Goal: Contribute content: Contribute content

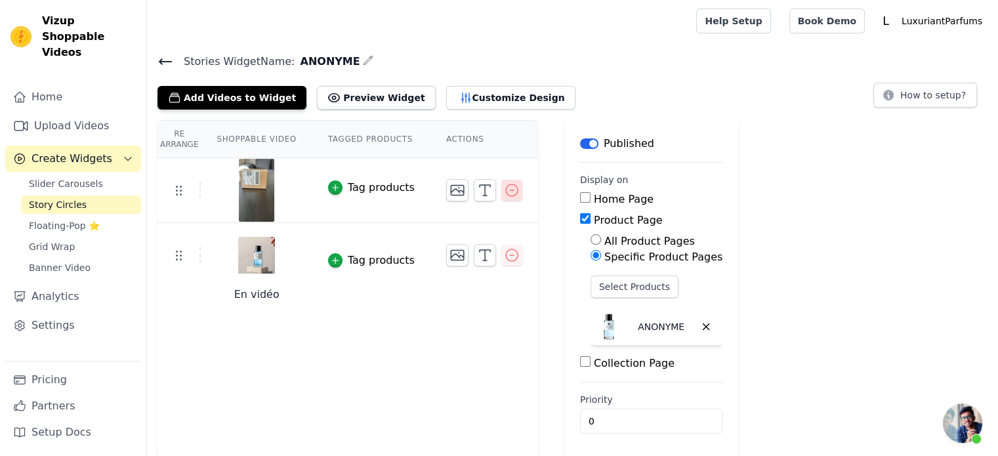
scroll to position [138, 0]
click at [504, 188] on icon "button" at bounding box center [512, 190] width 16 height 16
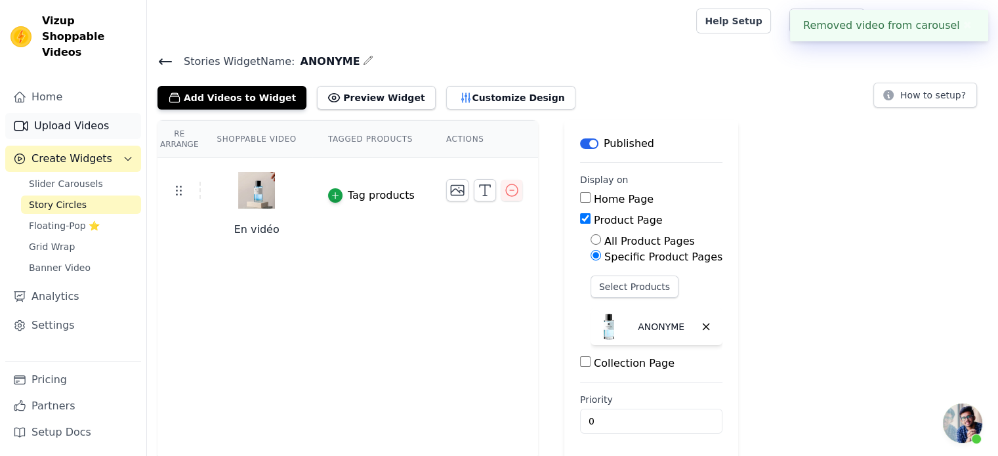
click at [74, 113] on link "Upload Videos" at bounding box center [73, 126] width 136 height 26
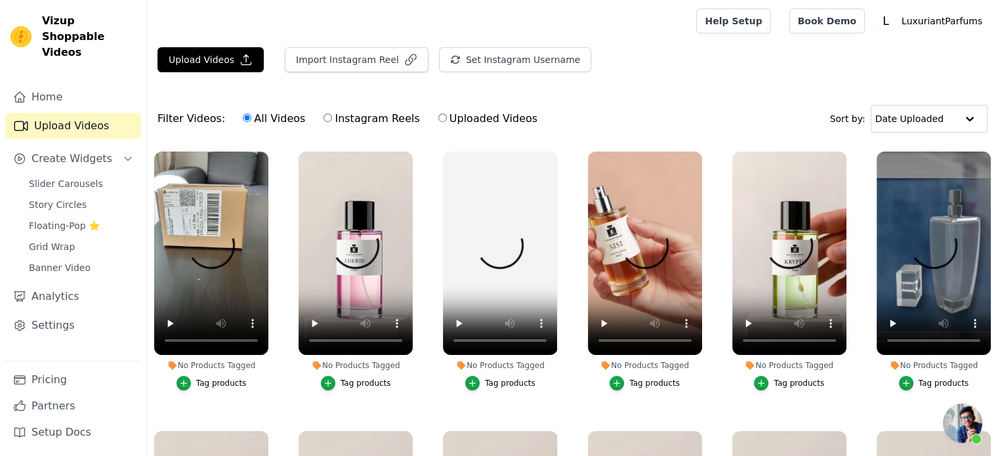
scroll to position [138, 0]
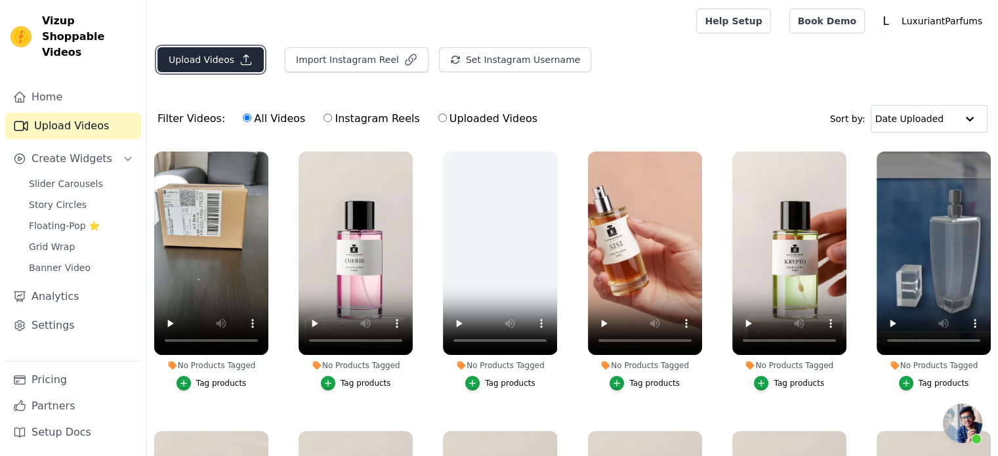
click at [221, 69] on button "Upload Videos" at bounding box center [210, 59] width 106 height 25
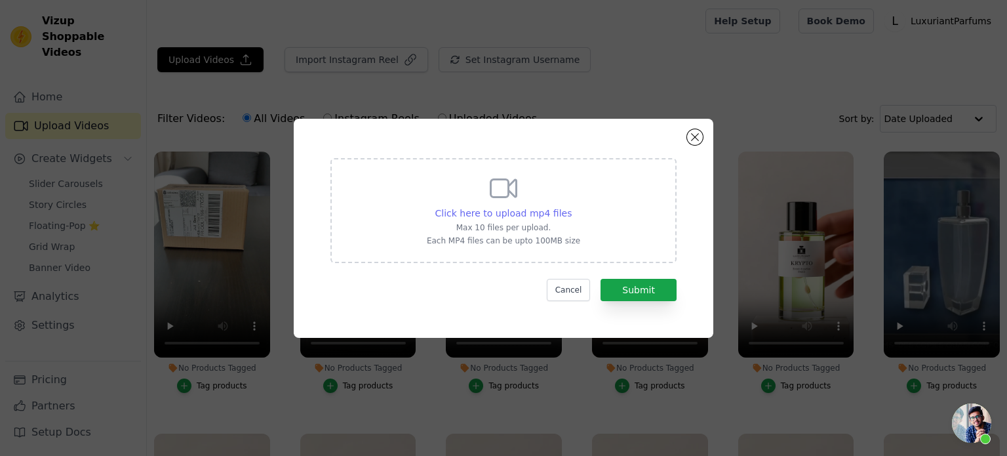
click at [517, 214] on span "Click here to upload mp4 files" at bounding box center [503, 213] width 137 height 10
click at [571, 207] on input "Click here to upload mp4 files Max 10 files per upload. Each MP4 files can be u…" at bounding box center [571, 206] width 1 height 1
type input "C:\fakepath\video montage-UNBOXING-Anonyme (1).mp4"
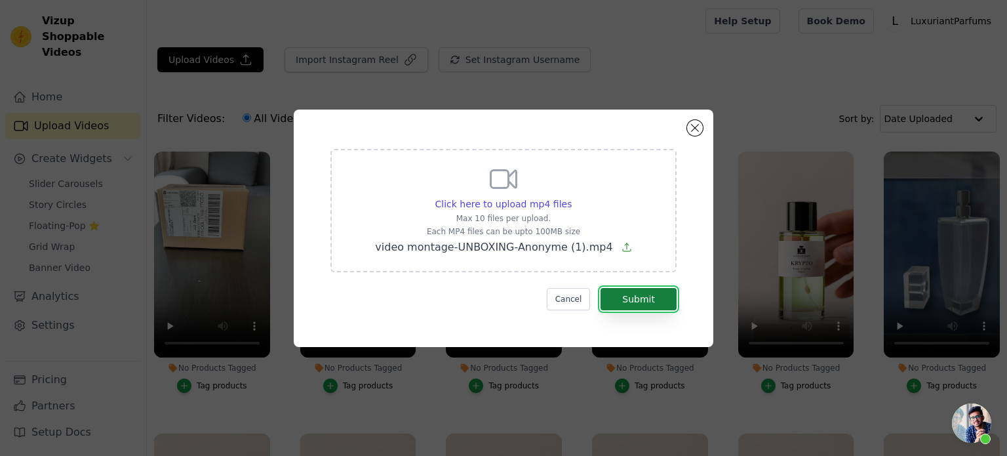
click at [645, 308] on button "Submit" at bounding box center [639, 299] width 76 height 22
click at [648, 298] on button "Submit" at bounding box center [639, 299] width 76 height 22
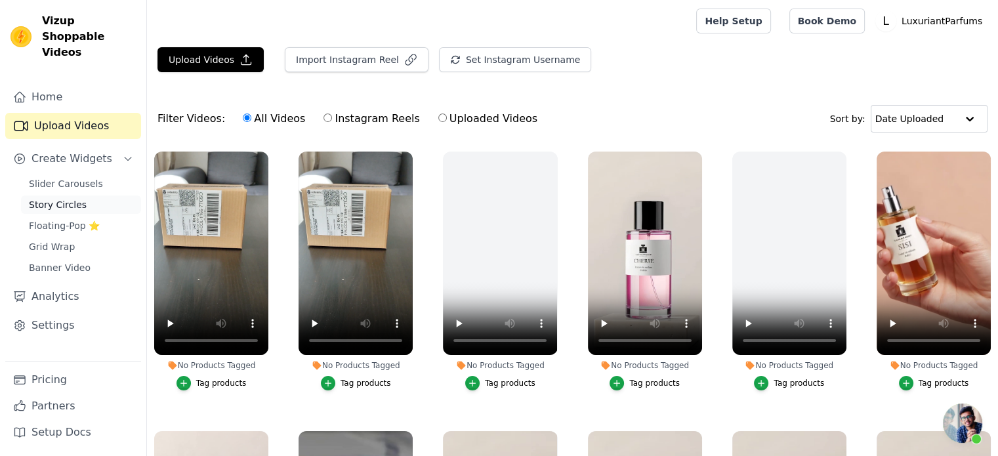
click at [51, 198] on span "Story Circles" at bounding box center [58, 204] width 58 height 13
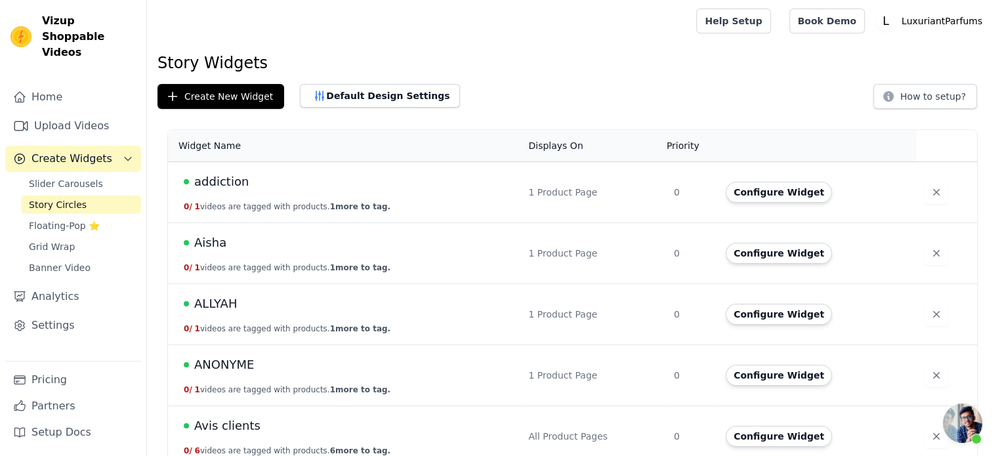
click at [222, 357] on span "ANONYME" at bounding box center [224, 364] width 60 height 18
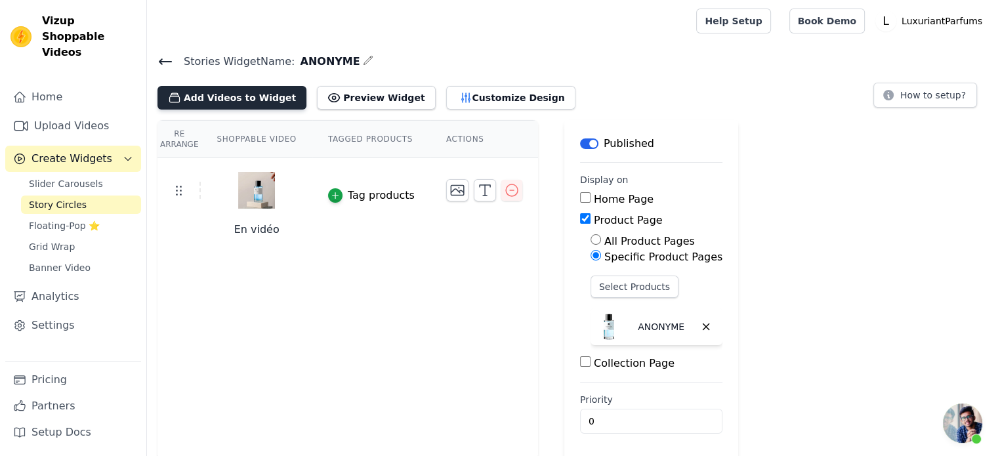
click at [244, 102] on button "Add Videos to Widget" at bounding box center [231, 98] width 149 height 24
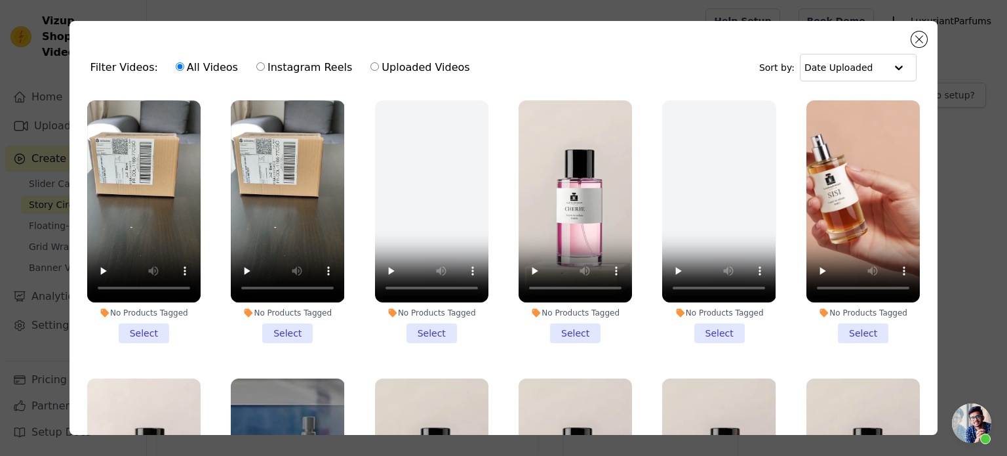
click at [143, 334] on li "No Products Tagged Select" at bounding box center [143, 221] width 113 height 243
click at [0, 0] on input "No Products Tagged Select" at bounding box center [0, 0] width 0 height 0
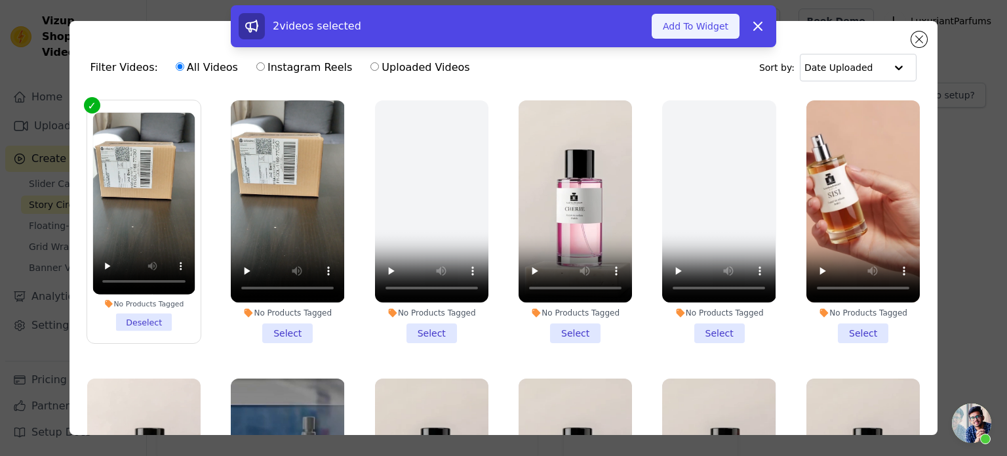
click at [693, 27] on button "Add To Widget" at bounding box center [696, 26] width 88 height 25
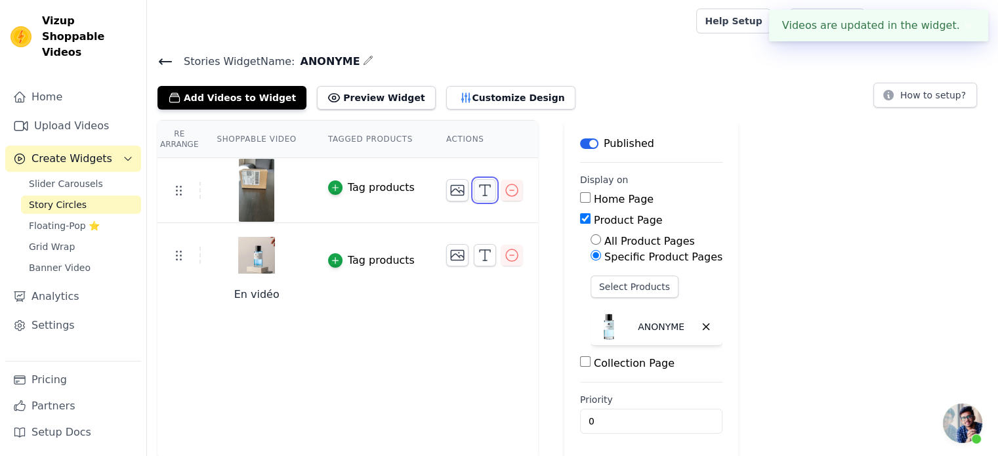
click at [477, 193] on icon "button" at bounding box center [485, 190] width 16 height 16
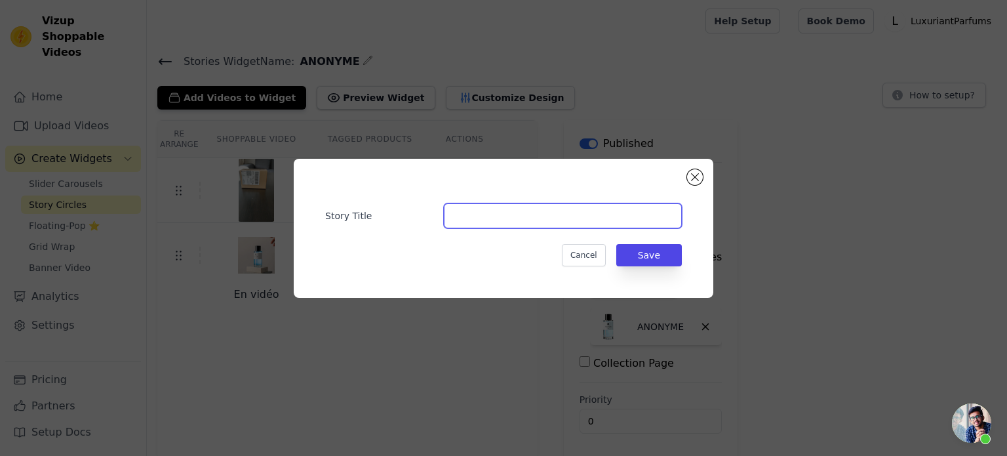
click at [477, 220] on input "Story Title" at bounding box center [563, 215] width 238 height 25
type input "UNBOXING"
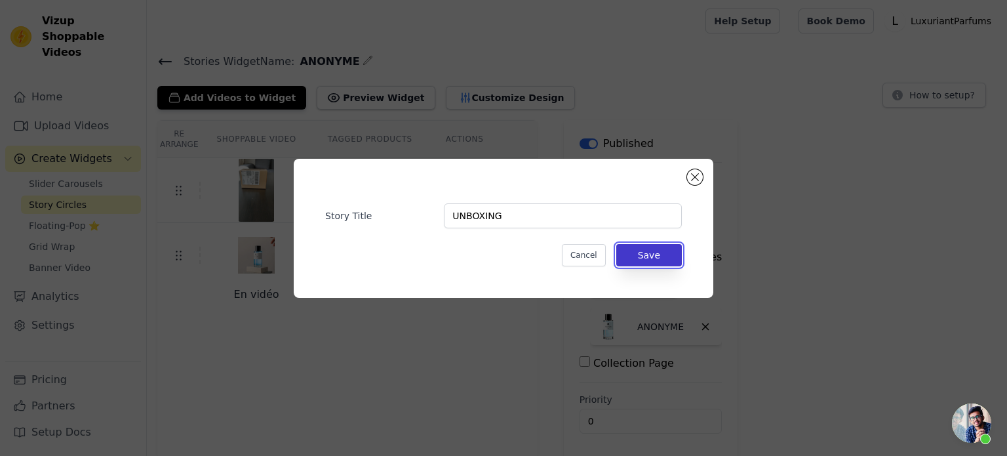
click at [645, 256] on button "Save" at bounding box center [649, 255] width 66 height 22
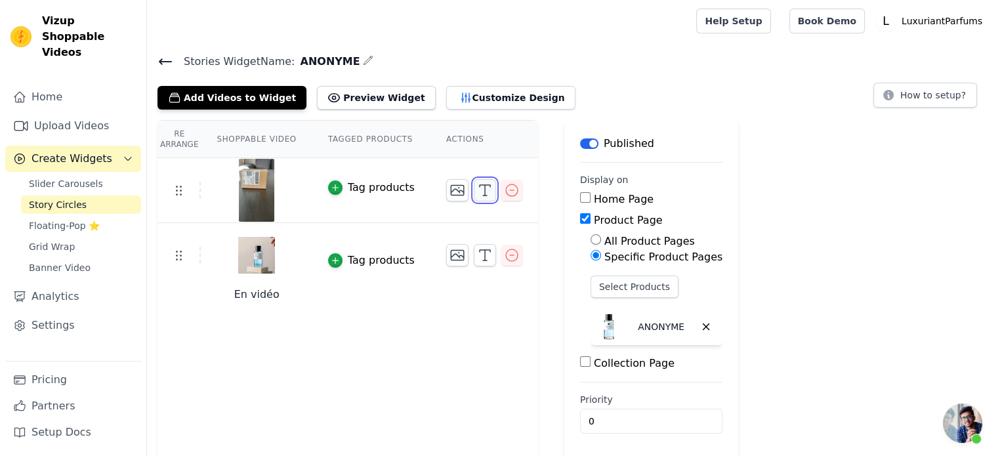
click at [474, 197] on button "button" at bounding box center [485, 190] width 22 height 22
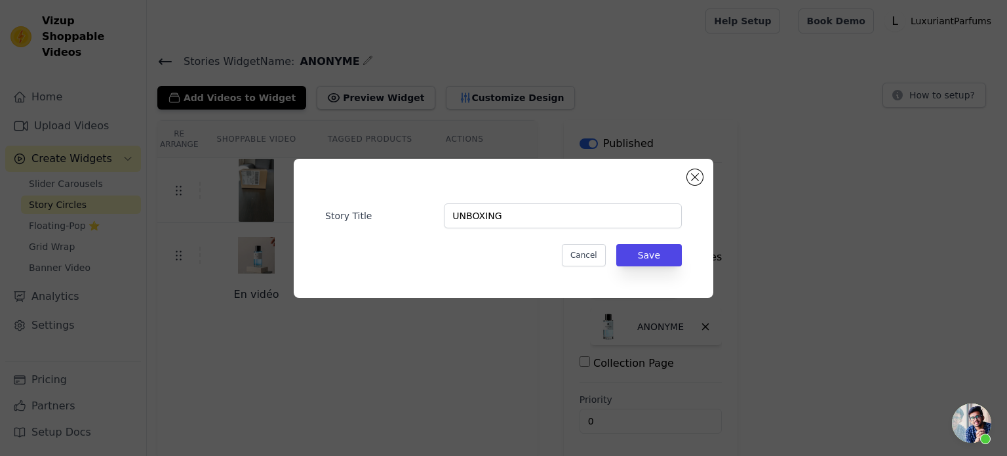
click at [433, 331] on div "Story Title UNBOXING Cancel Save" at bounding box center [503, 228] width 1007 height 456
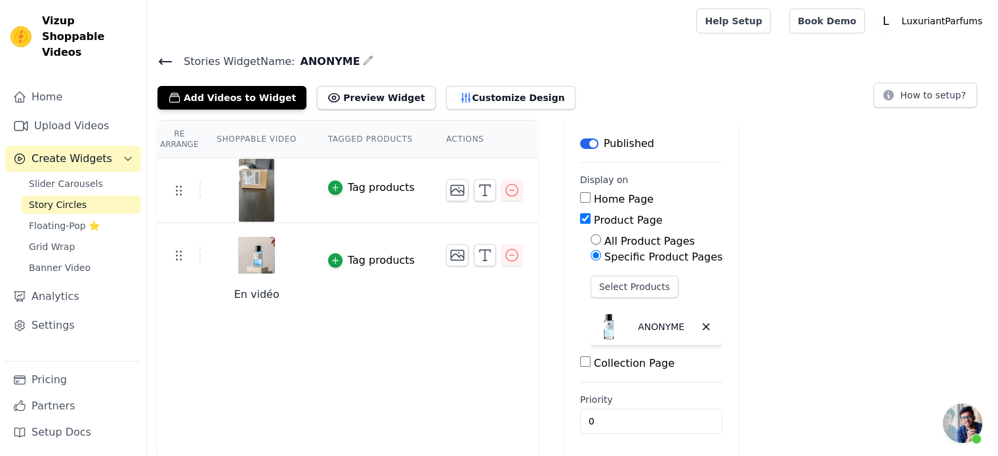
click at [827, 289] on div "Re Arrange Shoppable Video Tagged Products Actions Tag products En vidéo Tag pr…" at bounding box center [572, 290] width 851 height 340
click at [405, 367] on div "Re Arrange Shoppable Video Tagged Products Actions Tag products En vidéo Tag pr…" at bounding box center [347, 290] width 380 height 340
click at [67, 113] on link "Upload Videos" at bounding box center [73, 126] width 136 height 26
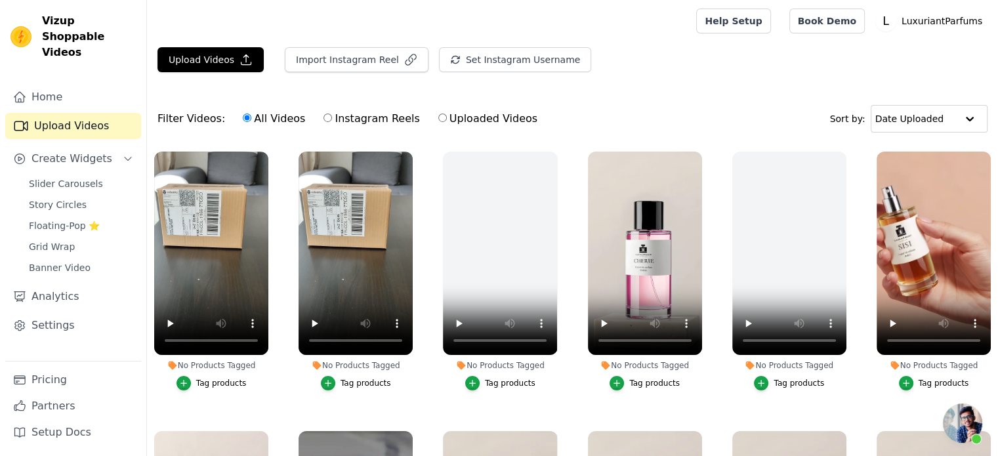
click at [658, 54] on div "Upload Videos Import Instagram Reel Set Instagram Username Import Latest IG Ree…" at bounding box center [572, 64] width 851 height 35
click at [211, 54] on button "Upload Videos" at bounding box center [210, 59] width 106 height 25
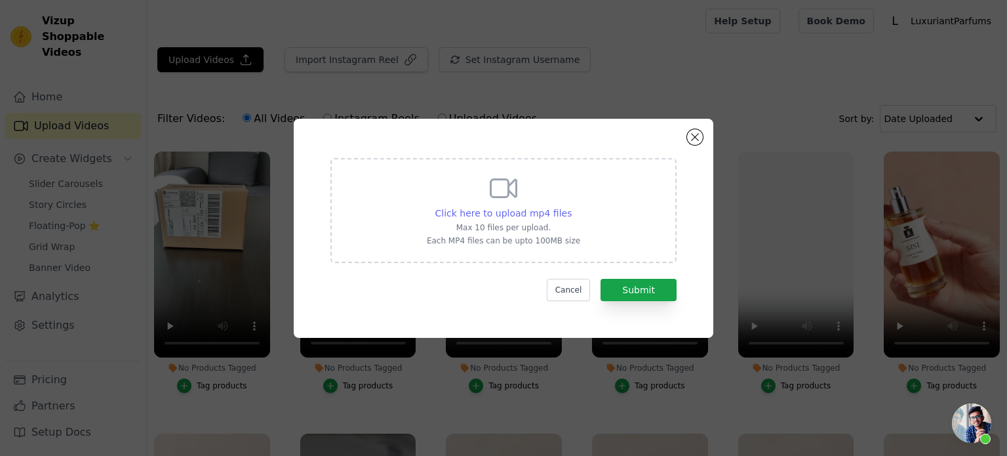
click at [505, 213] on span "Click here to upload mp4 files" at bounding box center [503, 213] width 137 height 10
click at [571, 207] on input "Click here to upload mp4 files Max 10 files per upload. Each MP4 files can be u…" at bounding box center [571, 206] width 1 height 1
type input "C:\fakepath\video montage-UNBOXING-BLEU-NUIT.mp4"
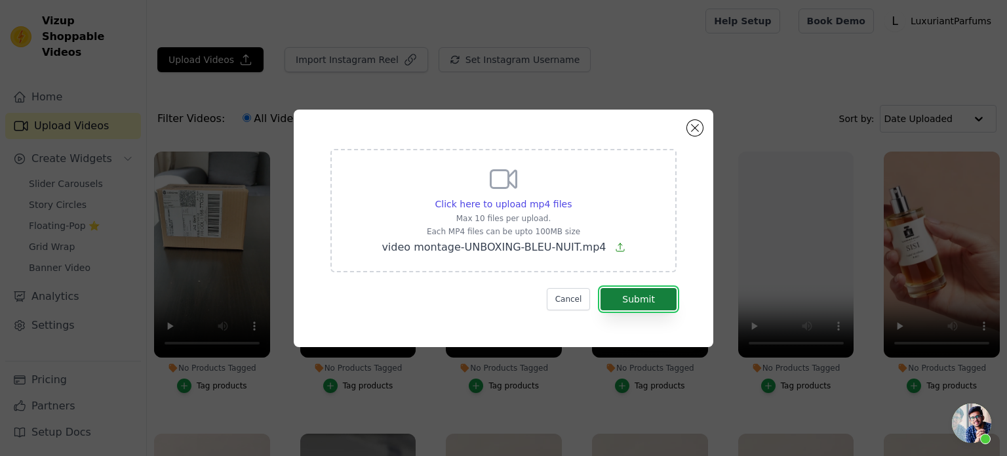
click at [636, 290] on button "Submit" at bounding box center [639, 299] width 76 height 22
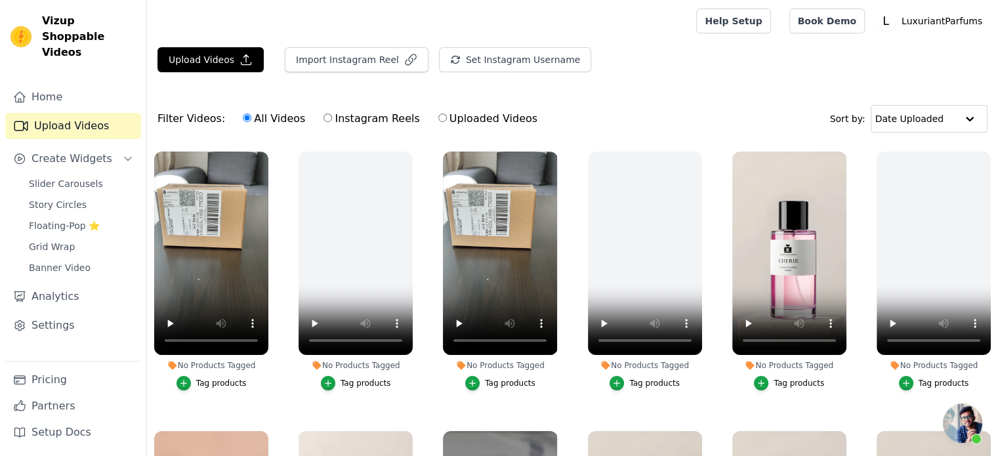
scroll to position [138, 0]
click at [52, 198] on span "Story Circles" at bounding box center [58, 204] width 58 height 13
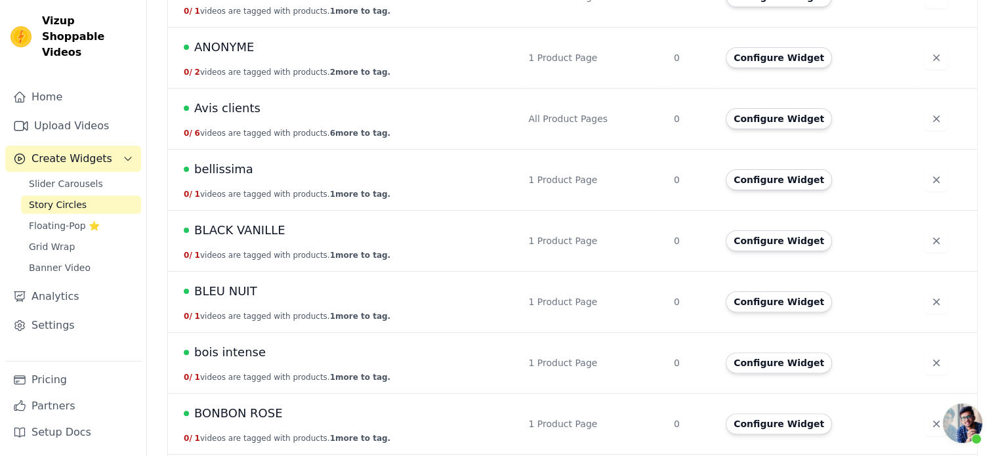
scroll to position [319, 0]
click at [228, 289] on span "BLEU NUIT" at bounding box center [225, 290] width 63 height 18
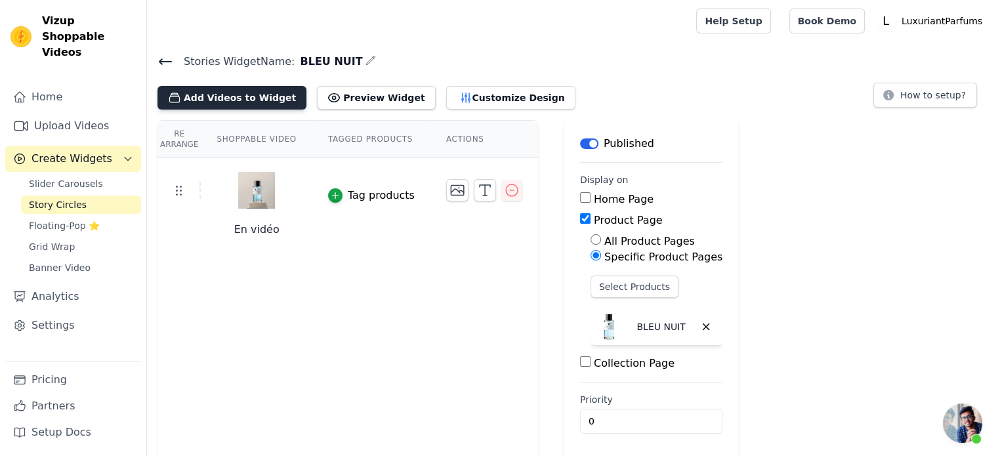
click at [233, 104] on button "Add Videos to Widget" at bounding box center [231, 98] width 149 height 24
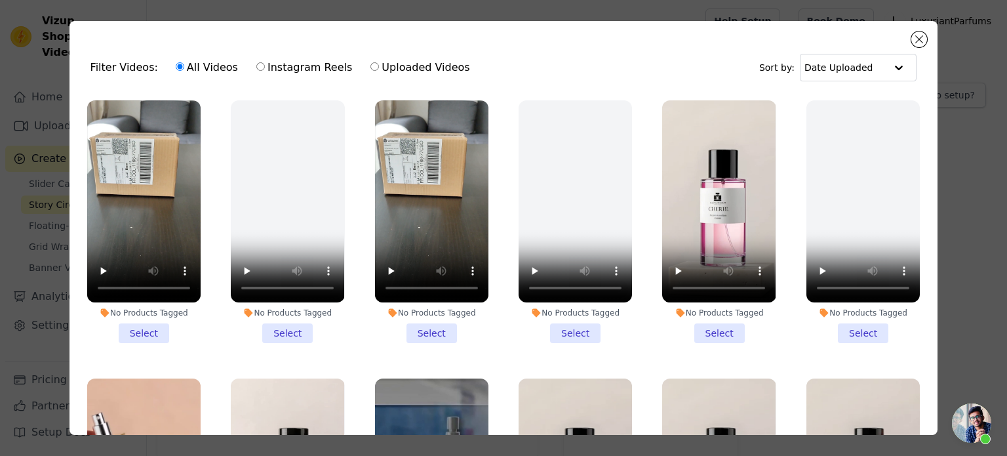
click at [139, 326] on li "No Products Tagged Select" at bounding box center [143, 221] width 113 height 243
click at [0, 0] on input "No Products Tagged Select" at bounding box center [0, 0] width 0 height 0
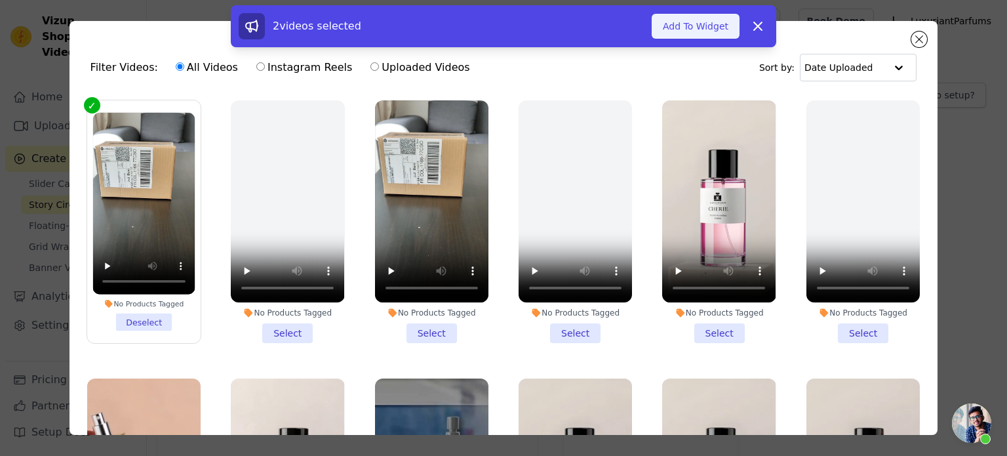
click at [708, 26] on button "Add To Widget" at bounding box center [696, 26] width 88 height 25
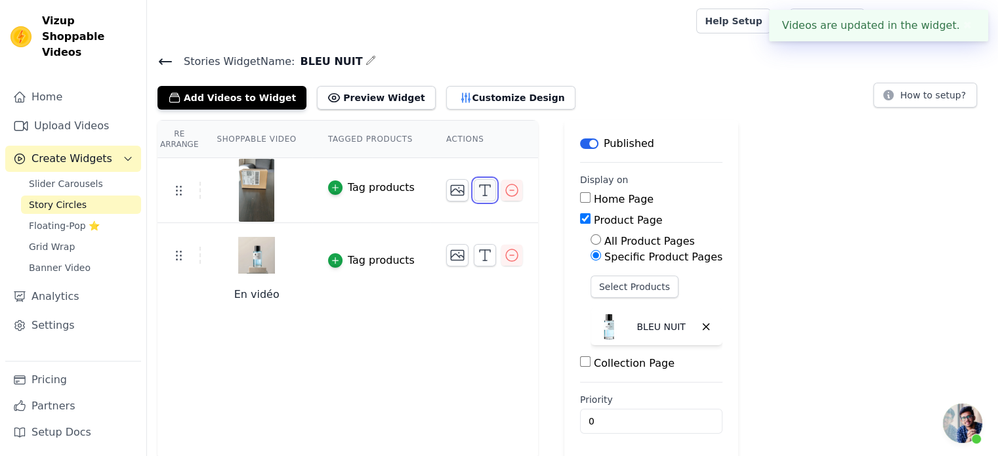
click at [477, 193] on icon "button" at bounding box center [485, 190] width 16 height 16
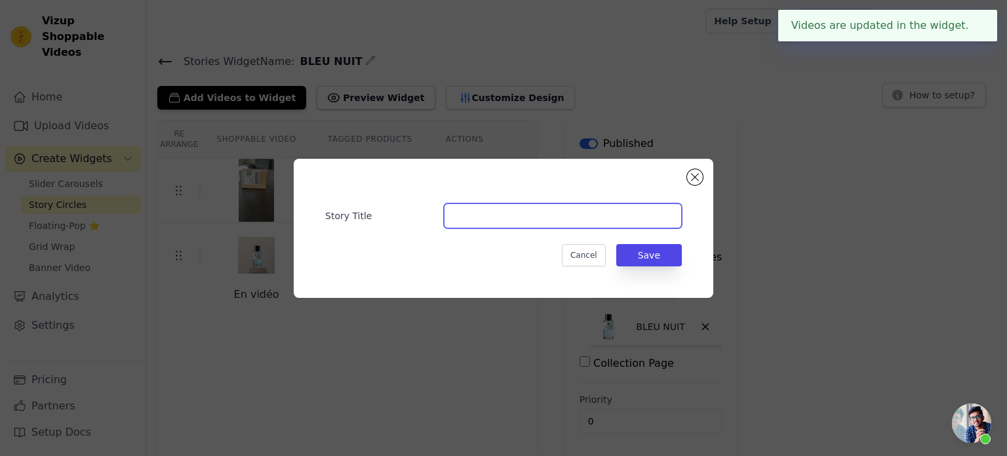
click at [525, 220] on input "Story Title" at bounding box center [563, 215] width 238 height 25
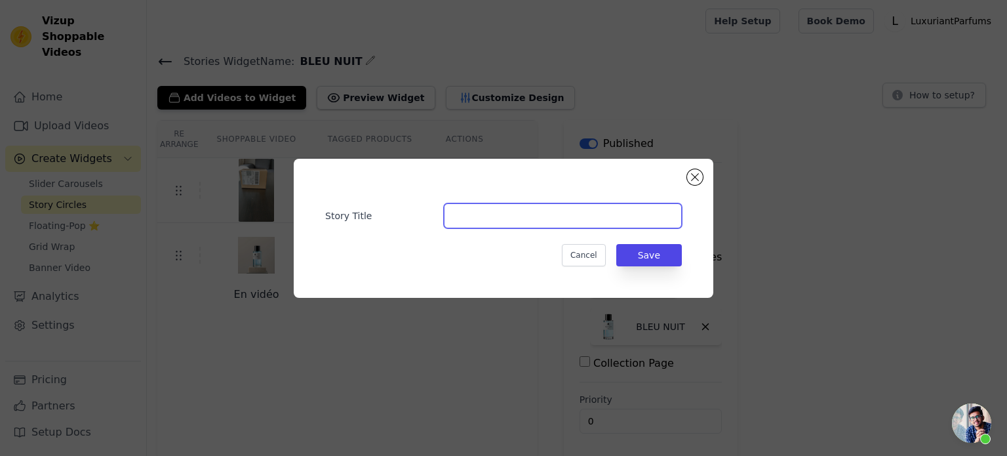
type input "UNBOXING"
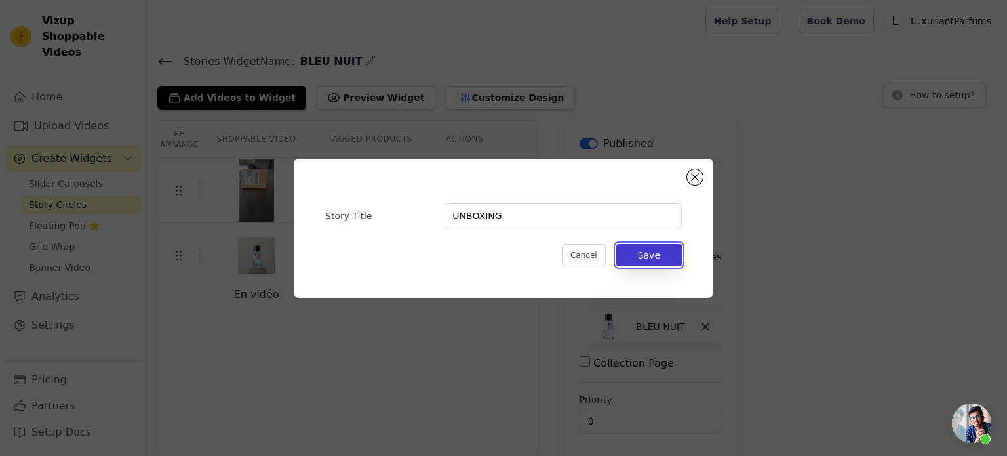
click at [651, 255] on button "Save" at bounding box center [649, 255] width 66 height 22
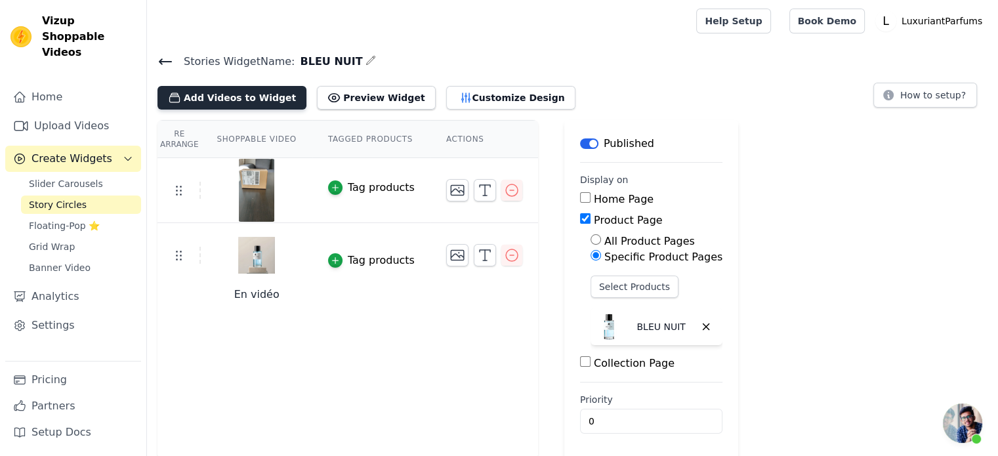
click at [231, 94] on button "Add Videos to Widget" at bounding box center [231, 98] width 149 height 24
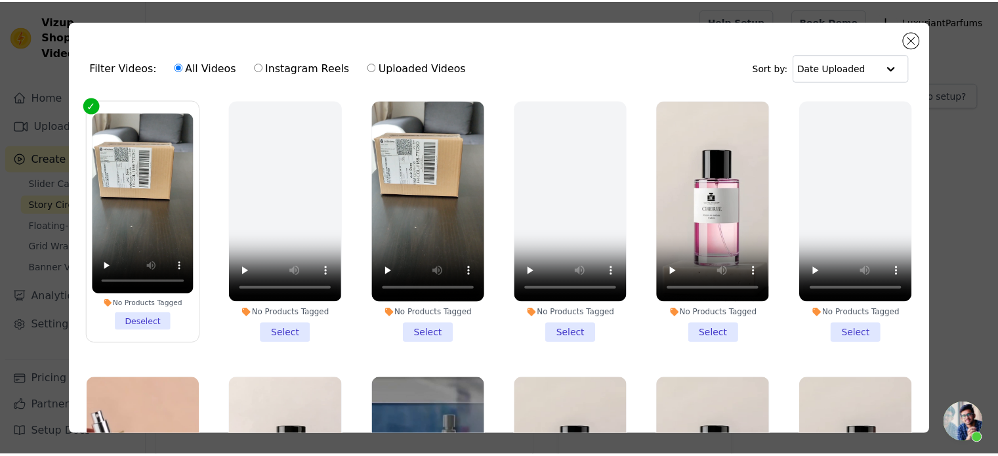
scroll to position [3, 0]
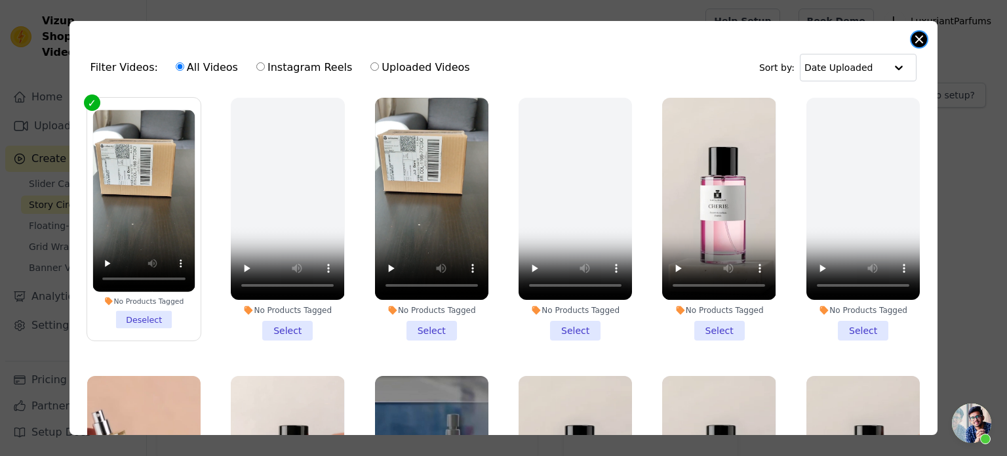
click at [919, 39] on button "Close modal" at bounding box center [920, 39] width 16 height 16
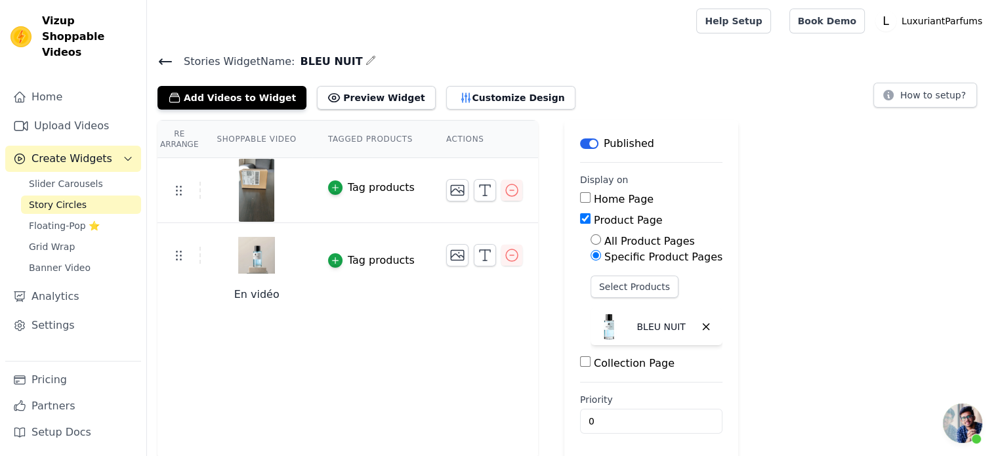
click at [399, 399] on div "Re Arrange Shoppable Video Tagged Products Actions Tag products En vidéo Tag pr…" at bounding box center [347, 290] width 380 height 340
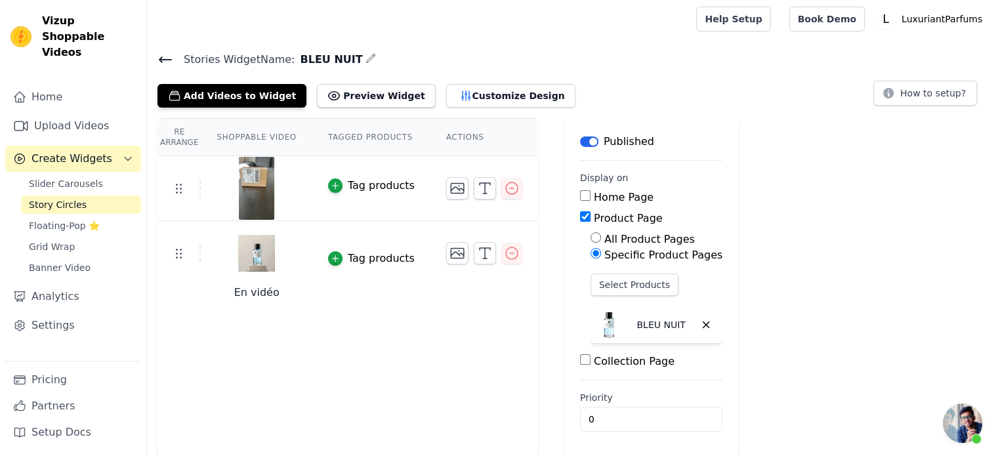
scroll to position [0, 0]
